Goal: Information Seeking & Learning: Check status

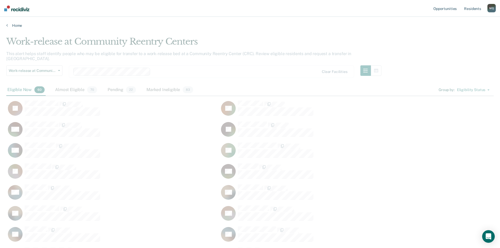
scroll to position [684, 484]
